Goal: Task Accomplishment & Management: Manage account settings

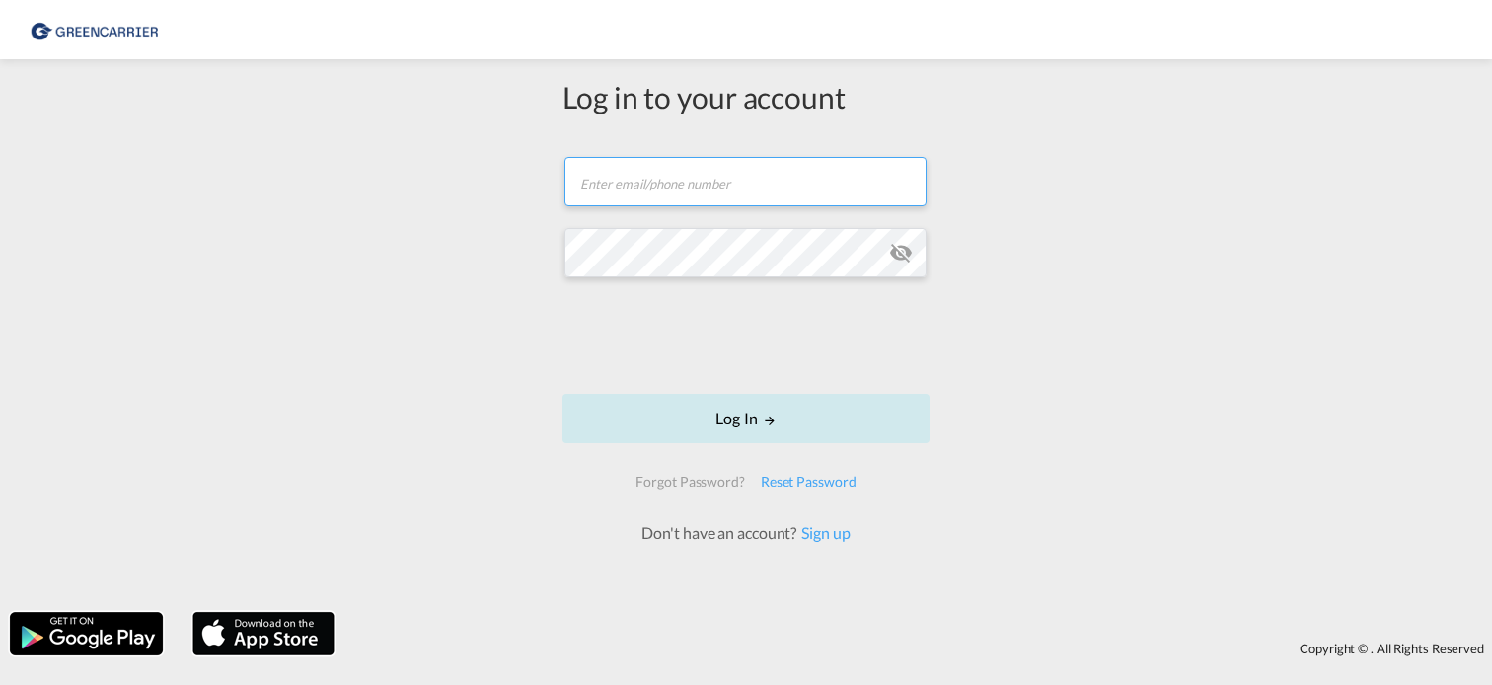
type input "[PERSON_NAME][EMAIL_ADDRESS][PERSON_NAME][DOMAIN_NAME]"
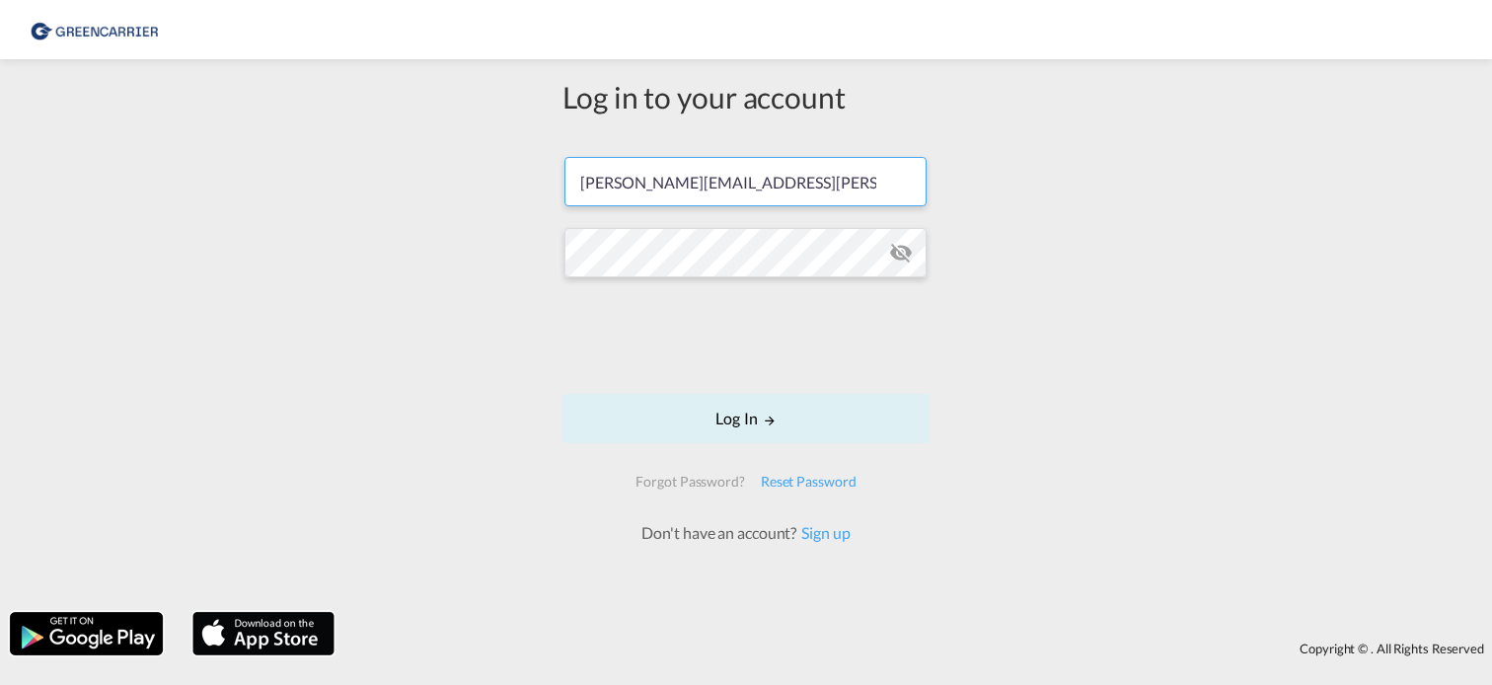
click at [731, 378] on div at bounding box center [746, 338] width 300 height 82
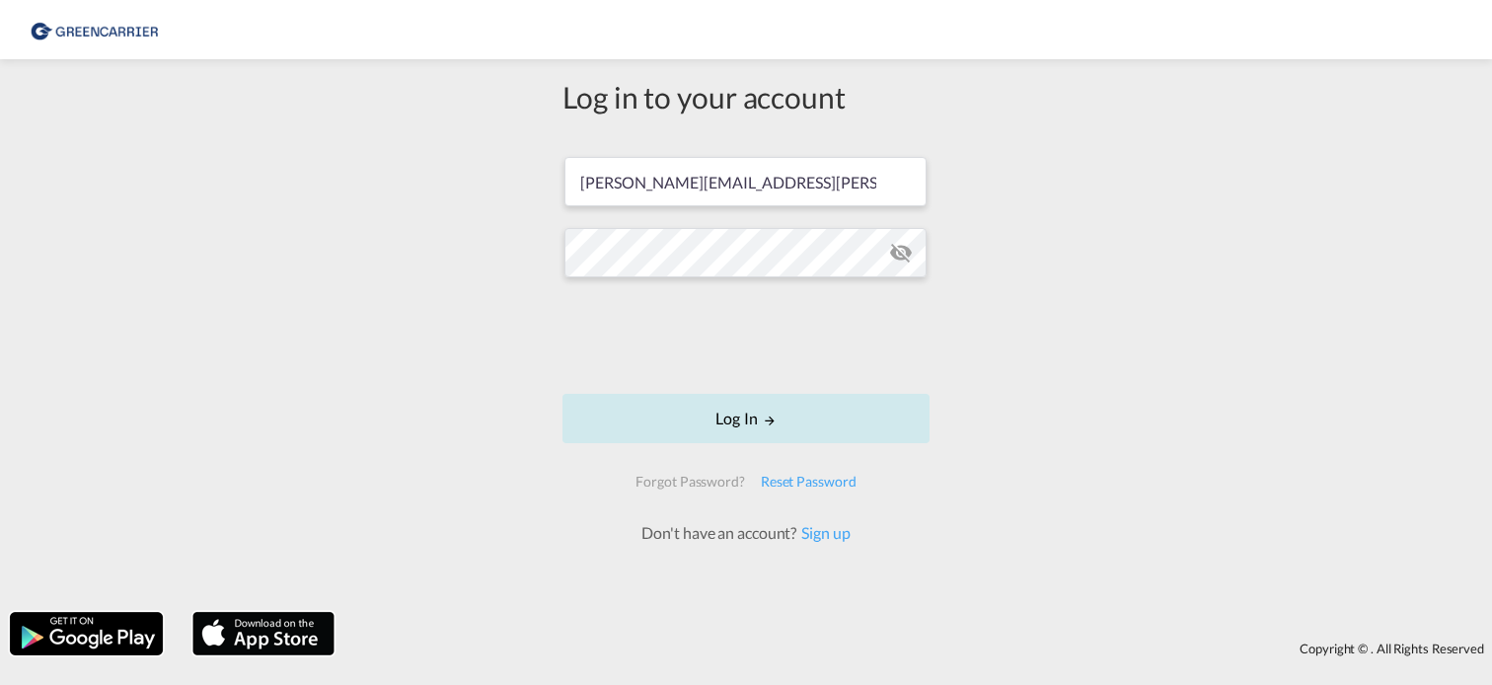
click at [777, 423] on button "Log In" at bounding box center [745, 418] width 367 height 49
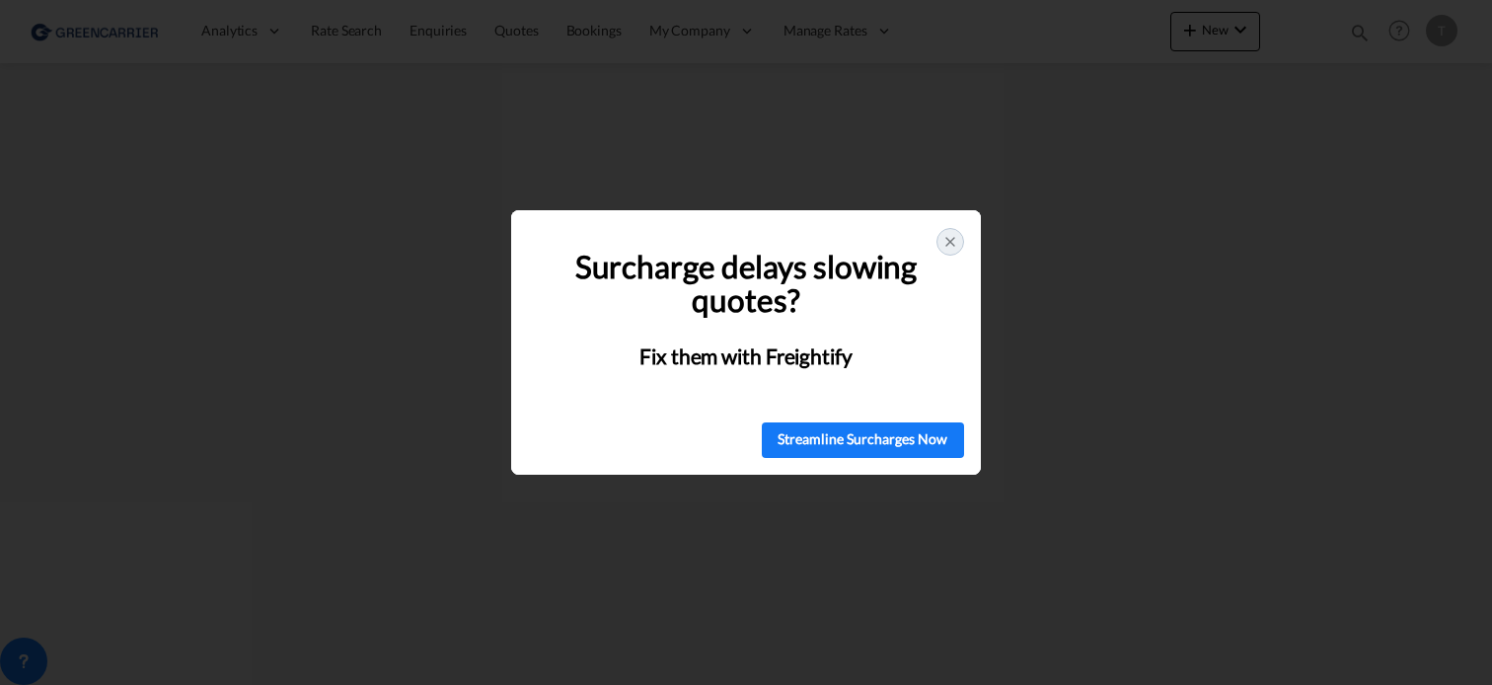
click at [950, 246] on icon at bounding box center [950, 242] width 16 height 16
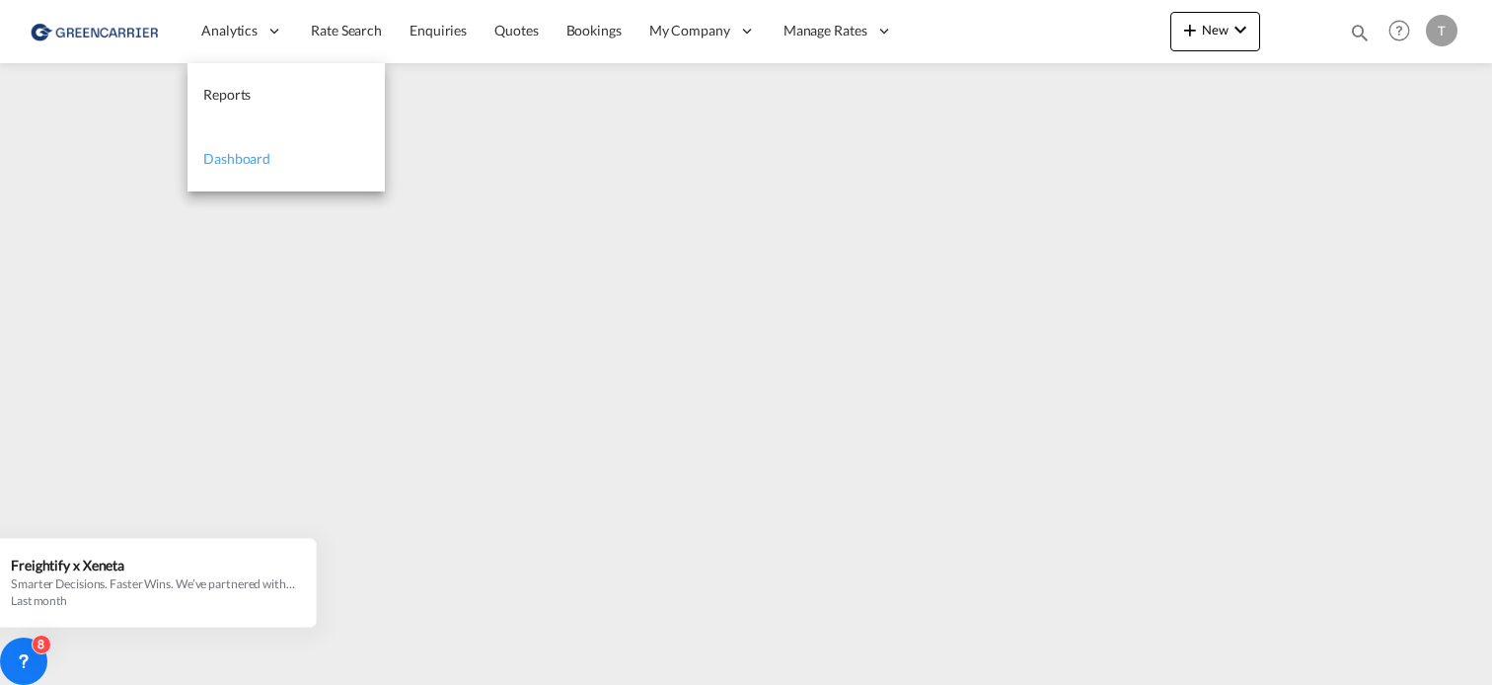
click at [229, 147] on link "Dashboard" at bounding box center [285, 159] width 197 height 64
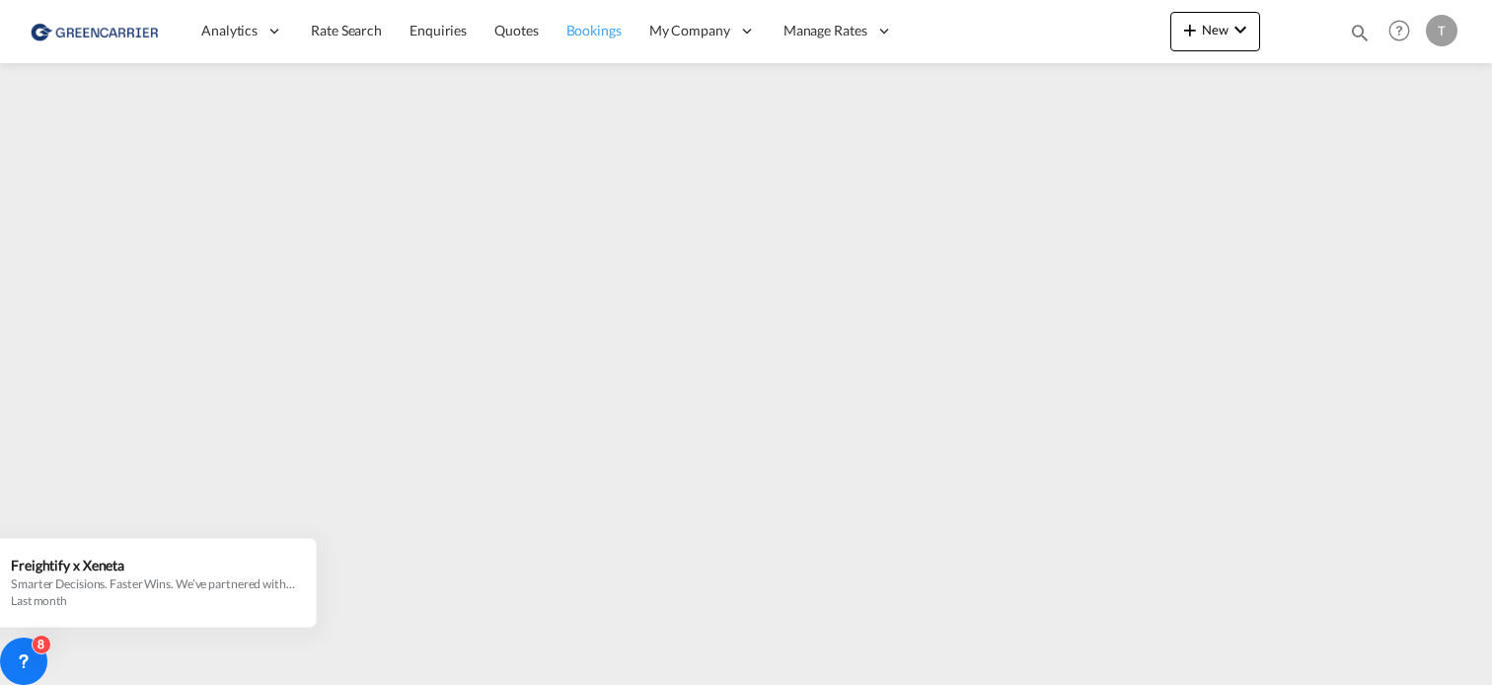
click at [591, 34] on span "Bookings" at bounding box center [593, 30] width 55 height 17
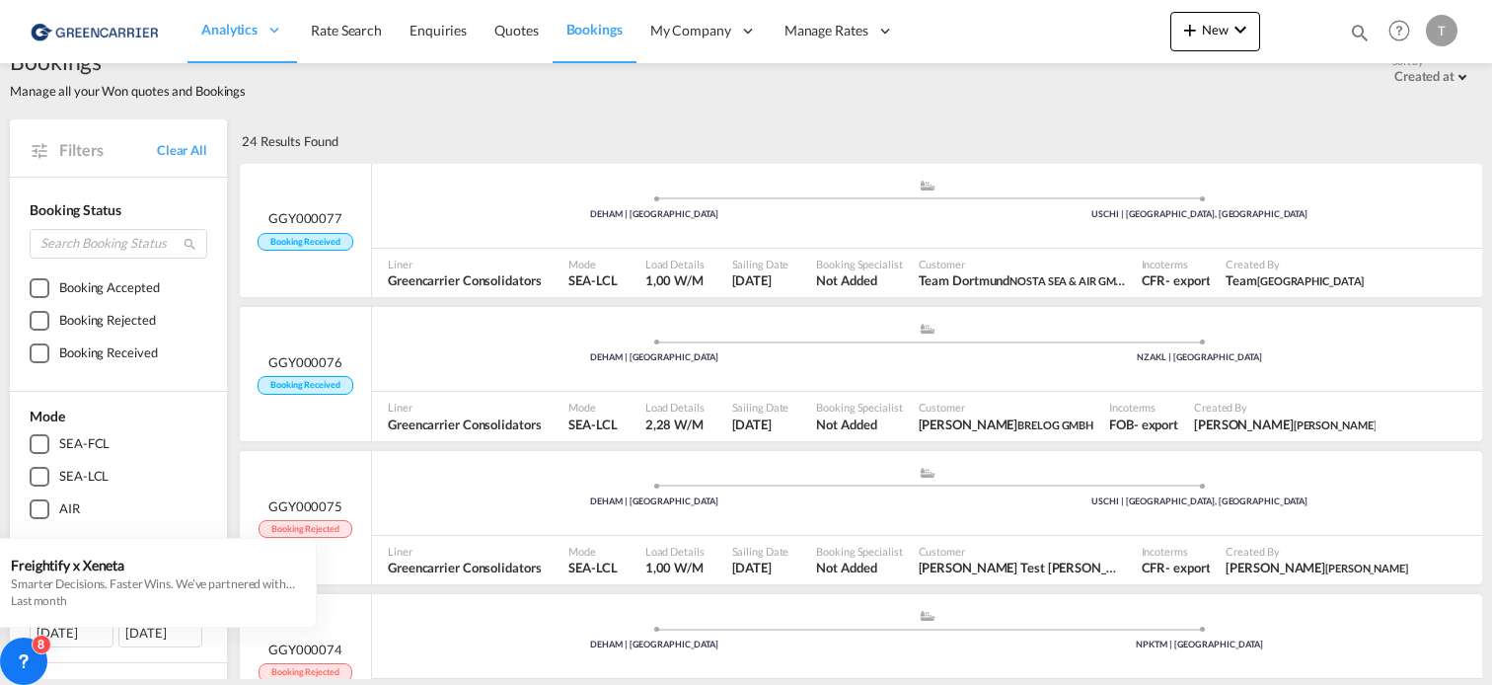
scroll to position [35, 0]
drag, startPoint x: 1199, startPoint y: 237, endPoint x: 308, endPoint y: 250, distance: 891.1
click at [308, 250] on span "Booking Received" at bounding box center [305, 245] width 95 height 19
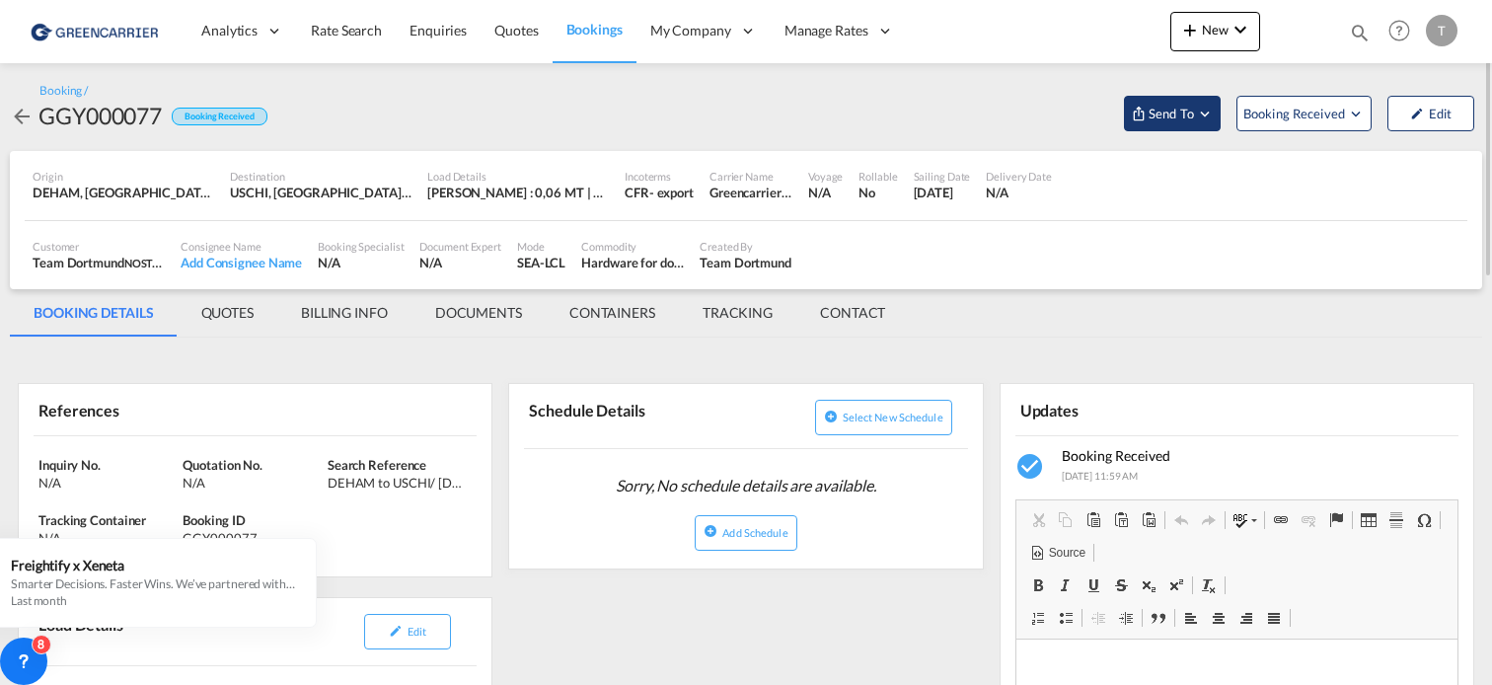
click at [1207, 110] on md-icon "Open demo menu" at bounding box center [1205, 114] width 18 height 18
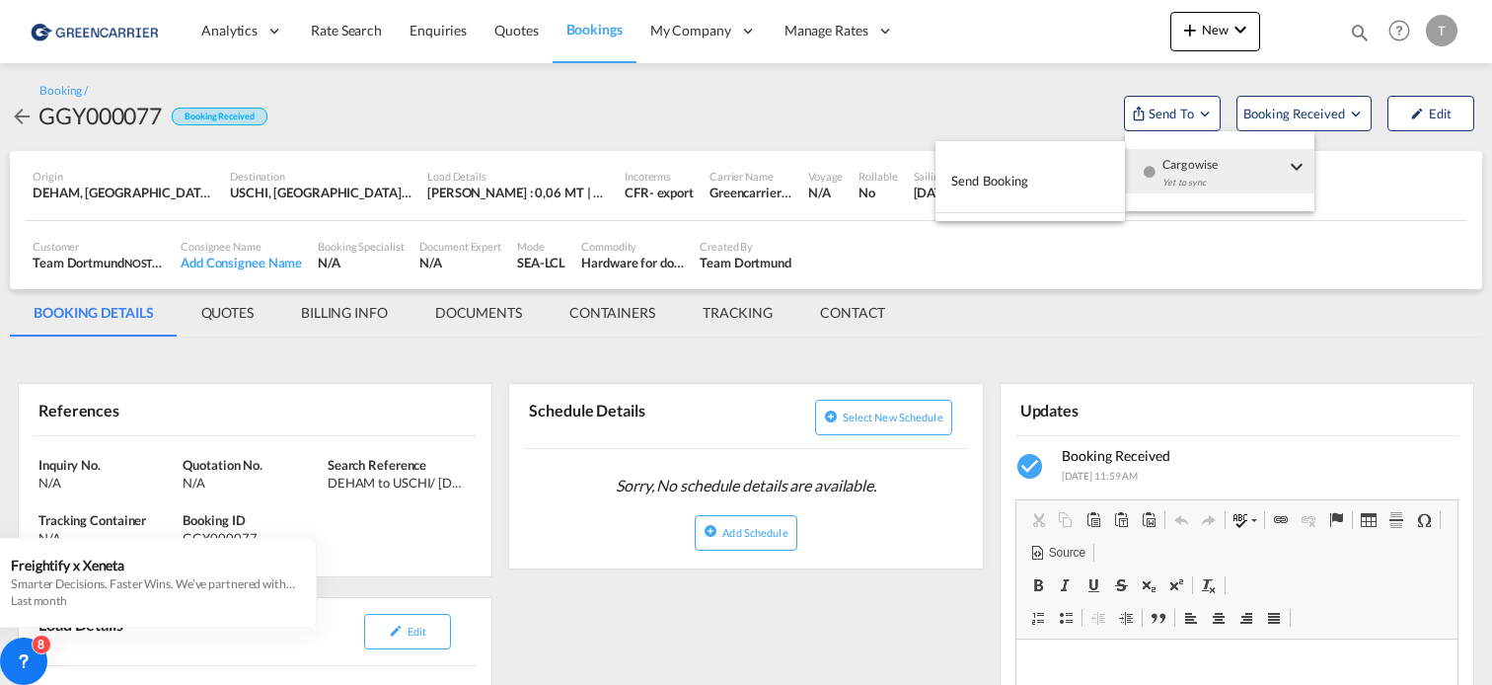
click at [1085, 175] on button "Send Booking" at bounding box center [1029, 181] width 189 height 44
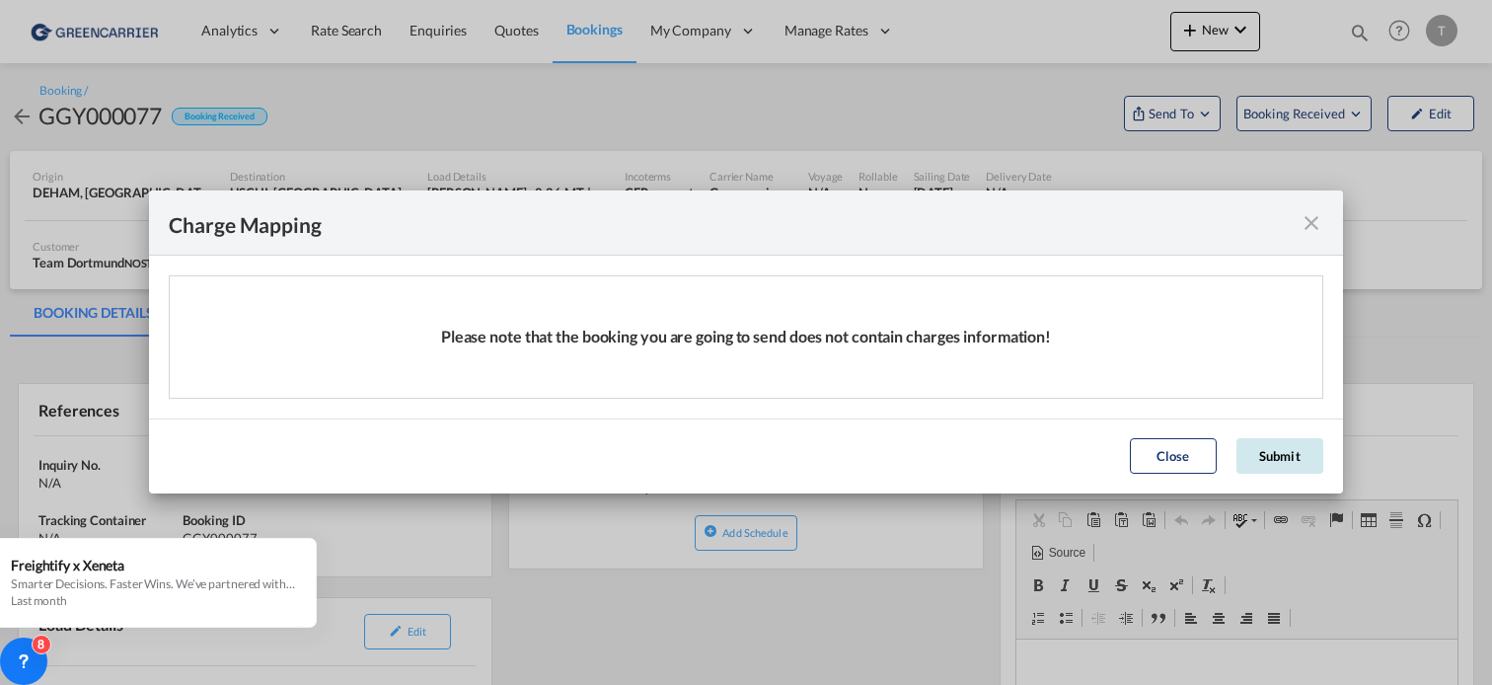
click at [1269, 460] on button "Submit" at bounding box center [1279, 456] width 87 height 36
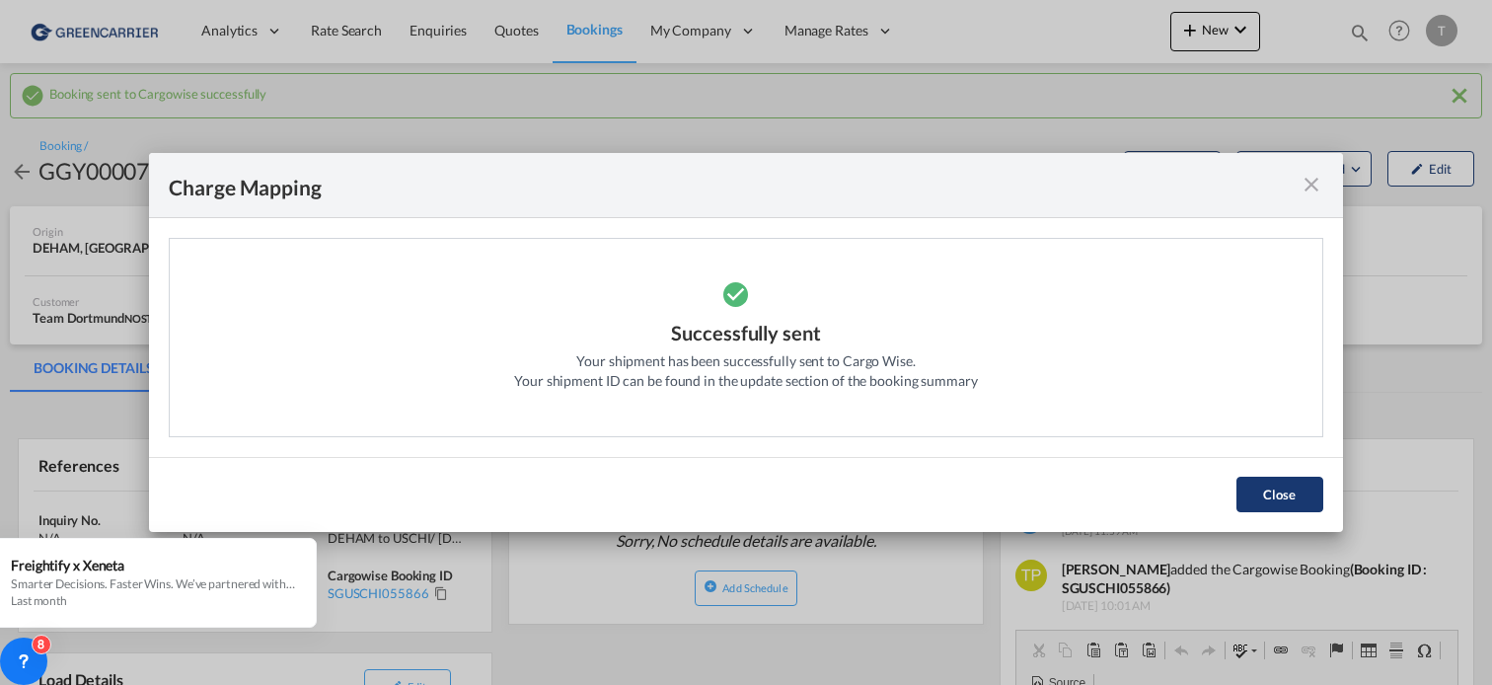
click at [1277, 494] on button "Close" at bounding box center [1279, 495] width 87 height 36
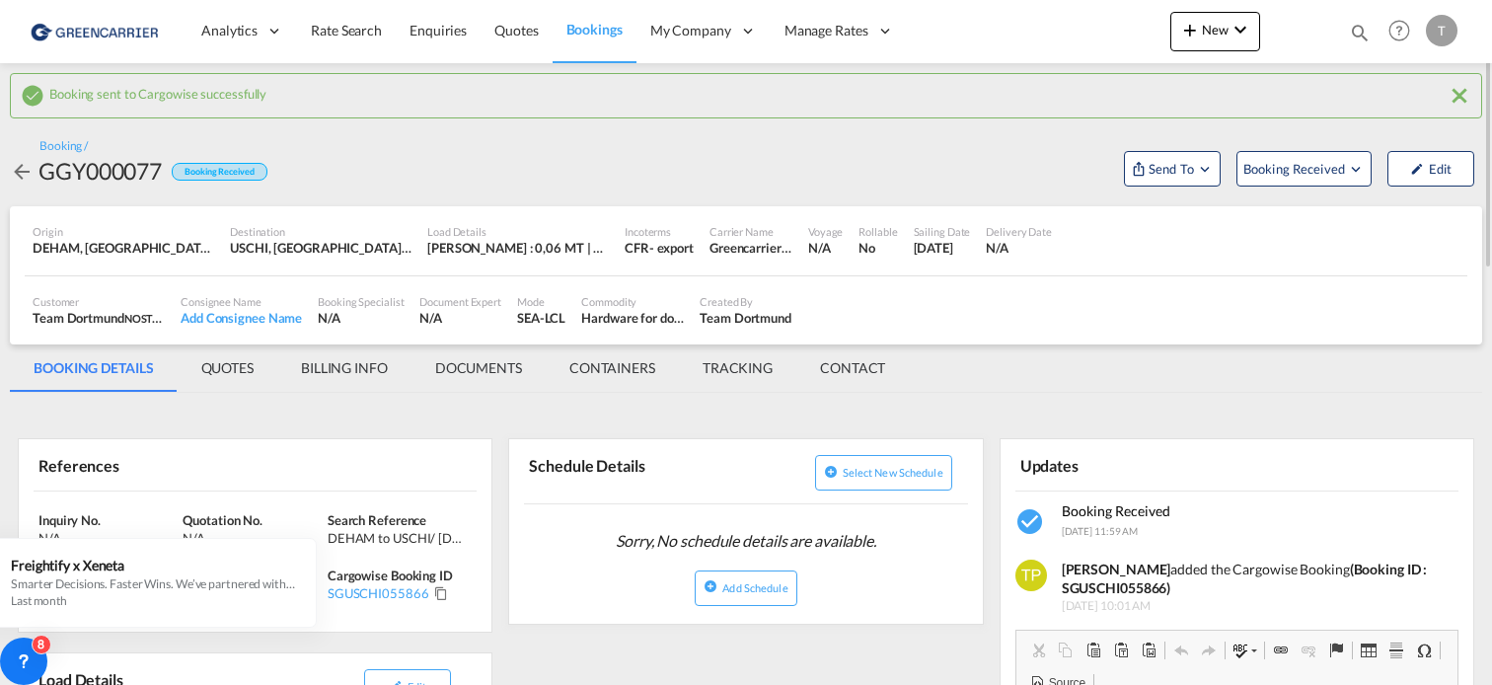
click at [15, 167] on md-icon "icon-arrow-left" at bounding box center [22, 172] width 24 height 24
